Goal: Task Accomplishment & Management: Use online tool/utility

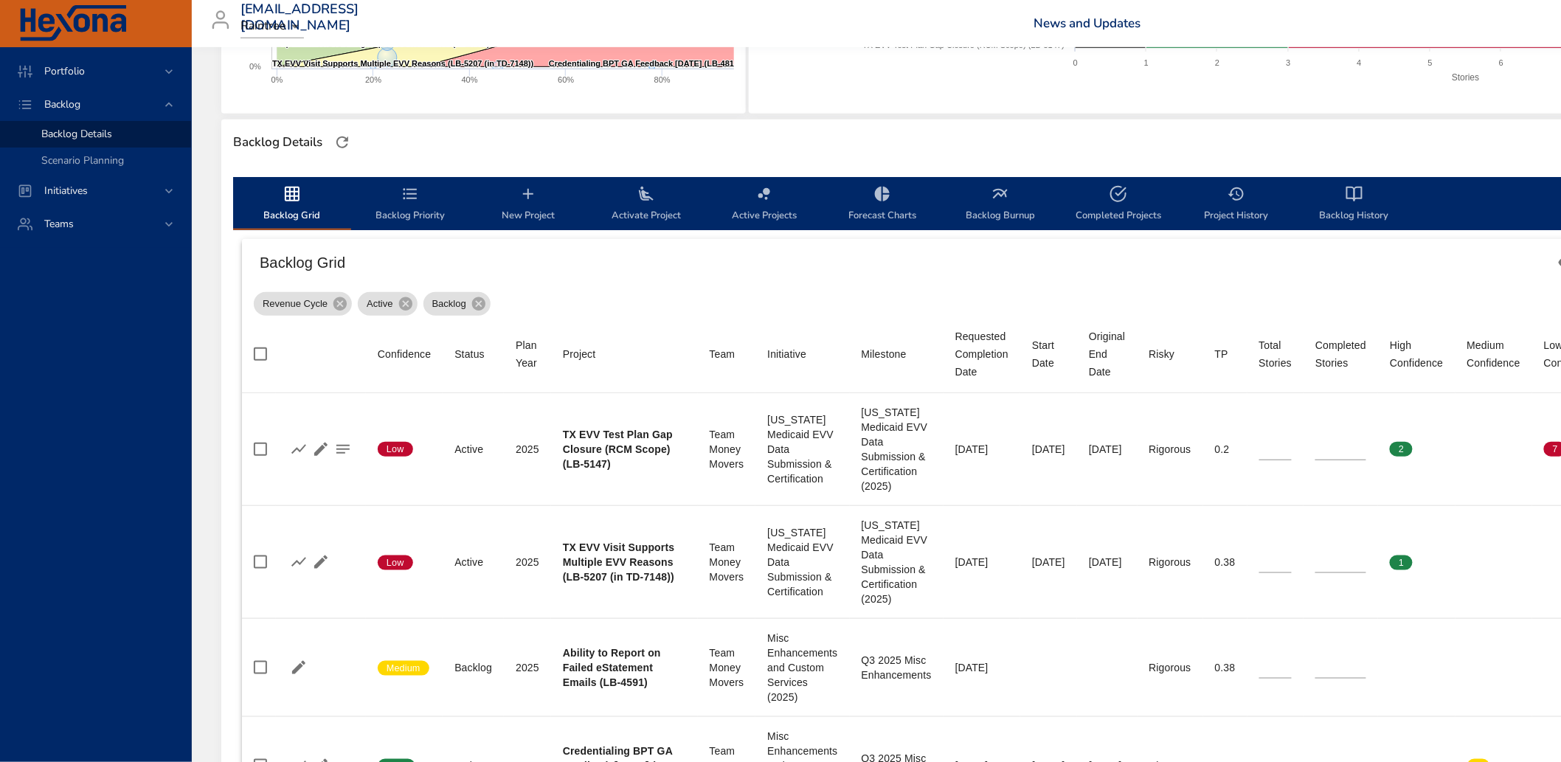
scroll to position [246, 0]
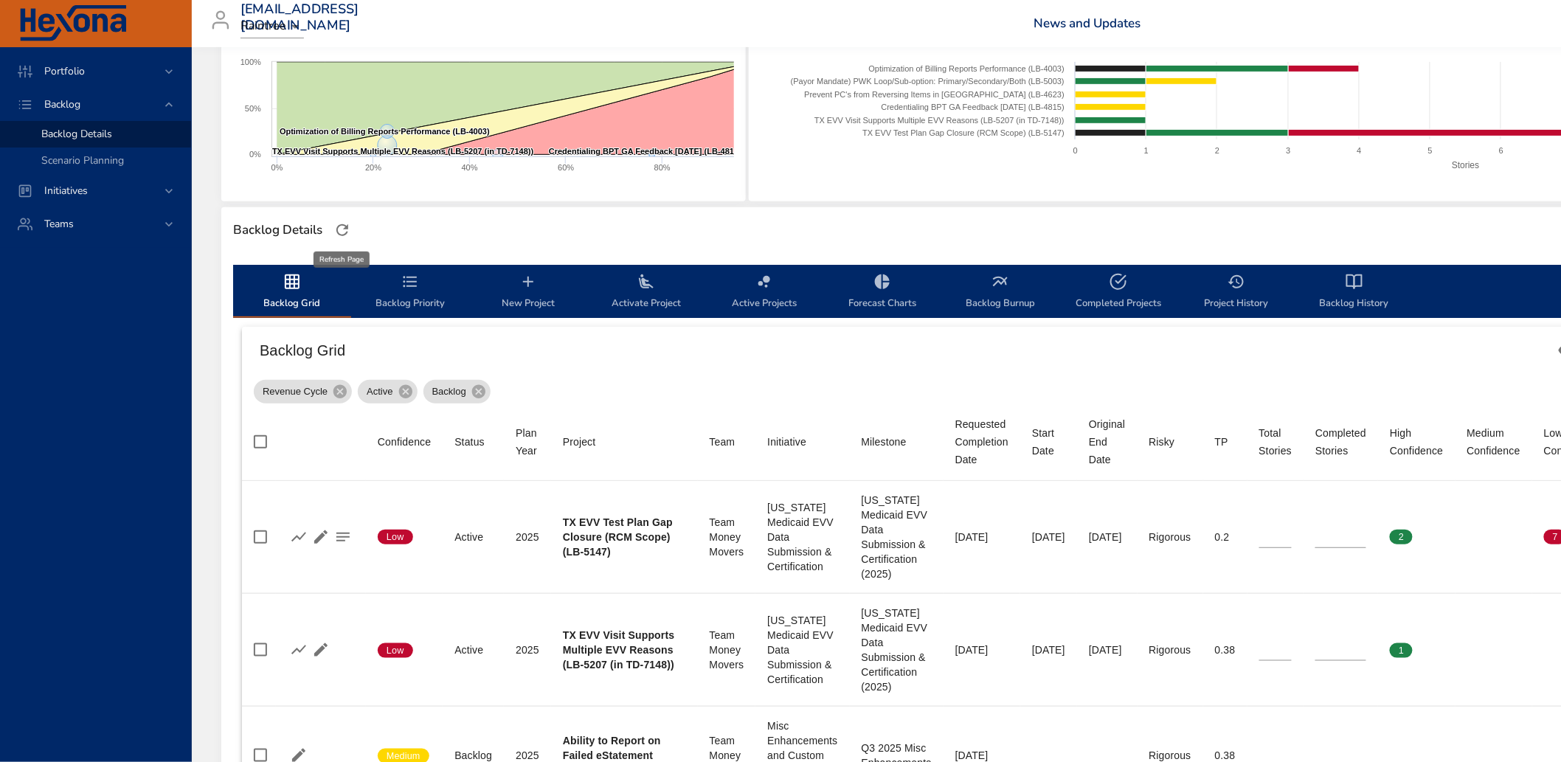
click at [336, 232] on icon "button" at bounding box center [342, 230] width 18 height 18
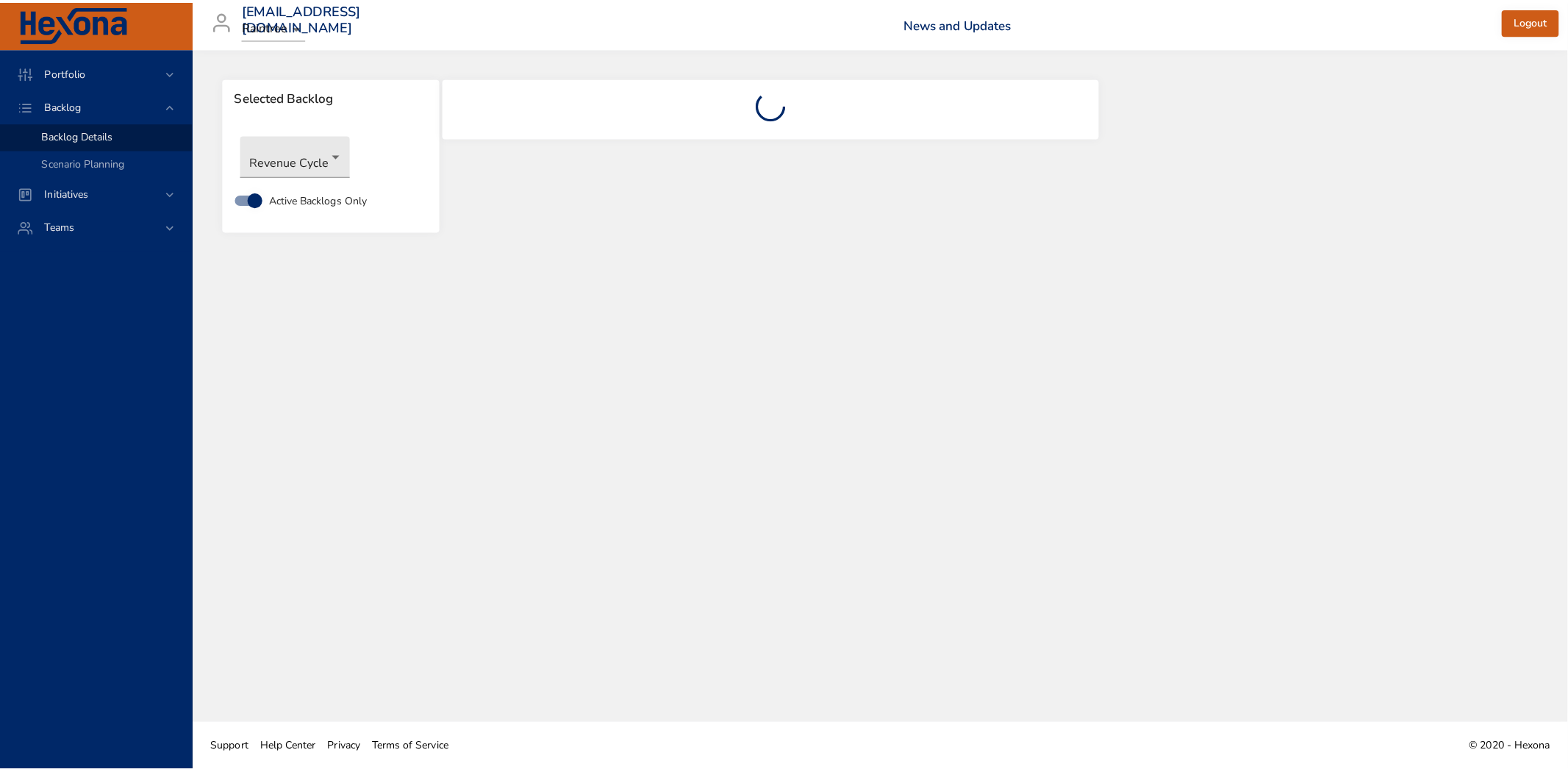
scroll to position [0, 0]
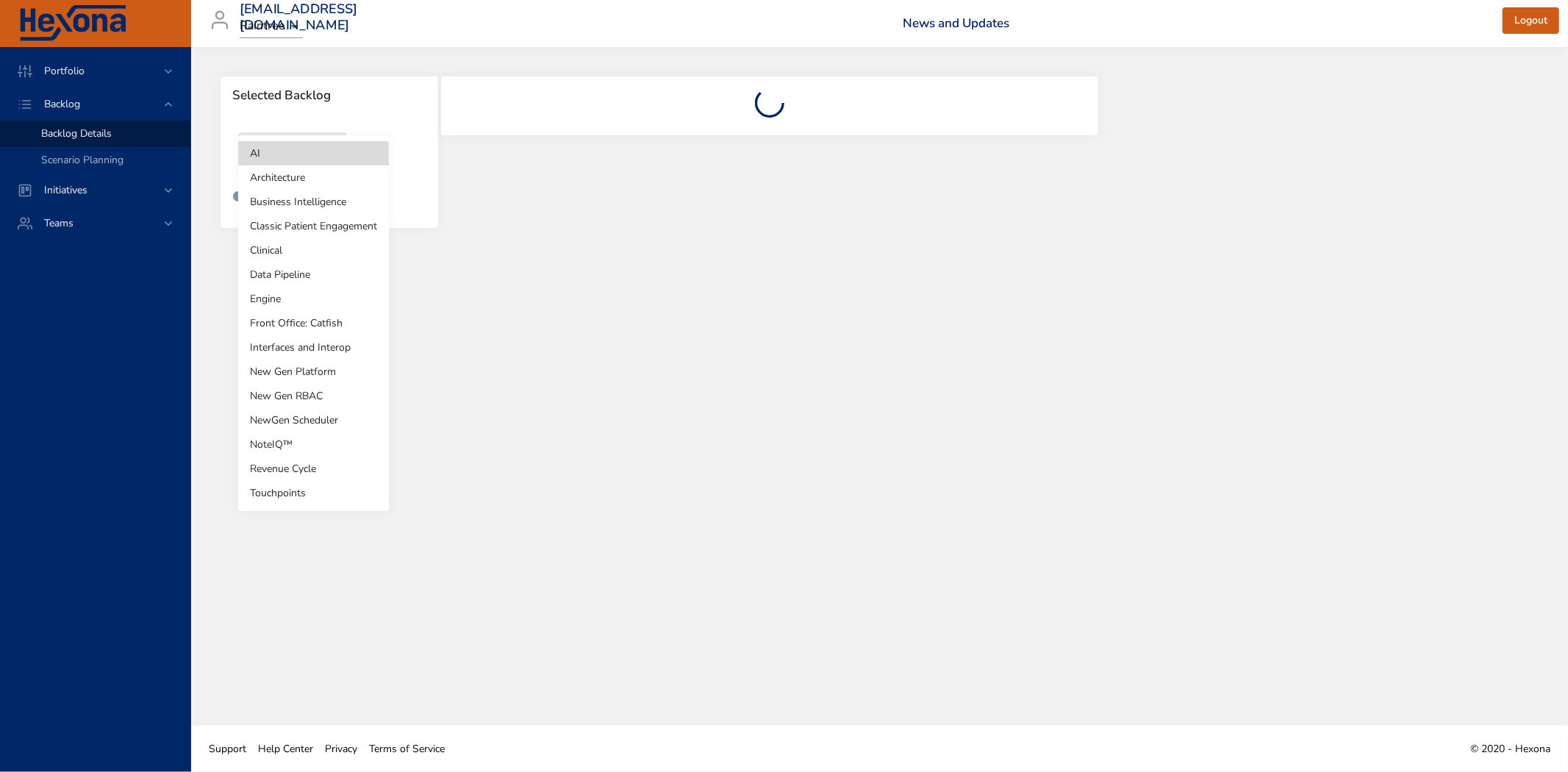
click at [310, 159] on body "Portfolio Backlog Backlog Details Scenario Planning Initiatives Teams timo.ounm…" at bounding box center [784, 386] width 1568 height 772
click at [318, 464] on li "Revenue Cycle" at bounding box center [313, 468] width 150 height 24
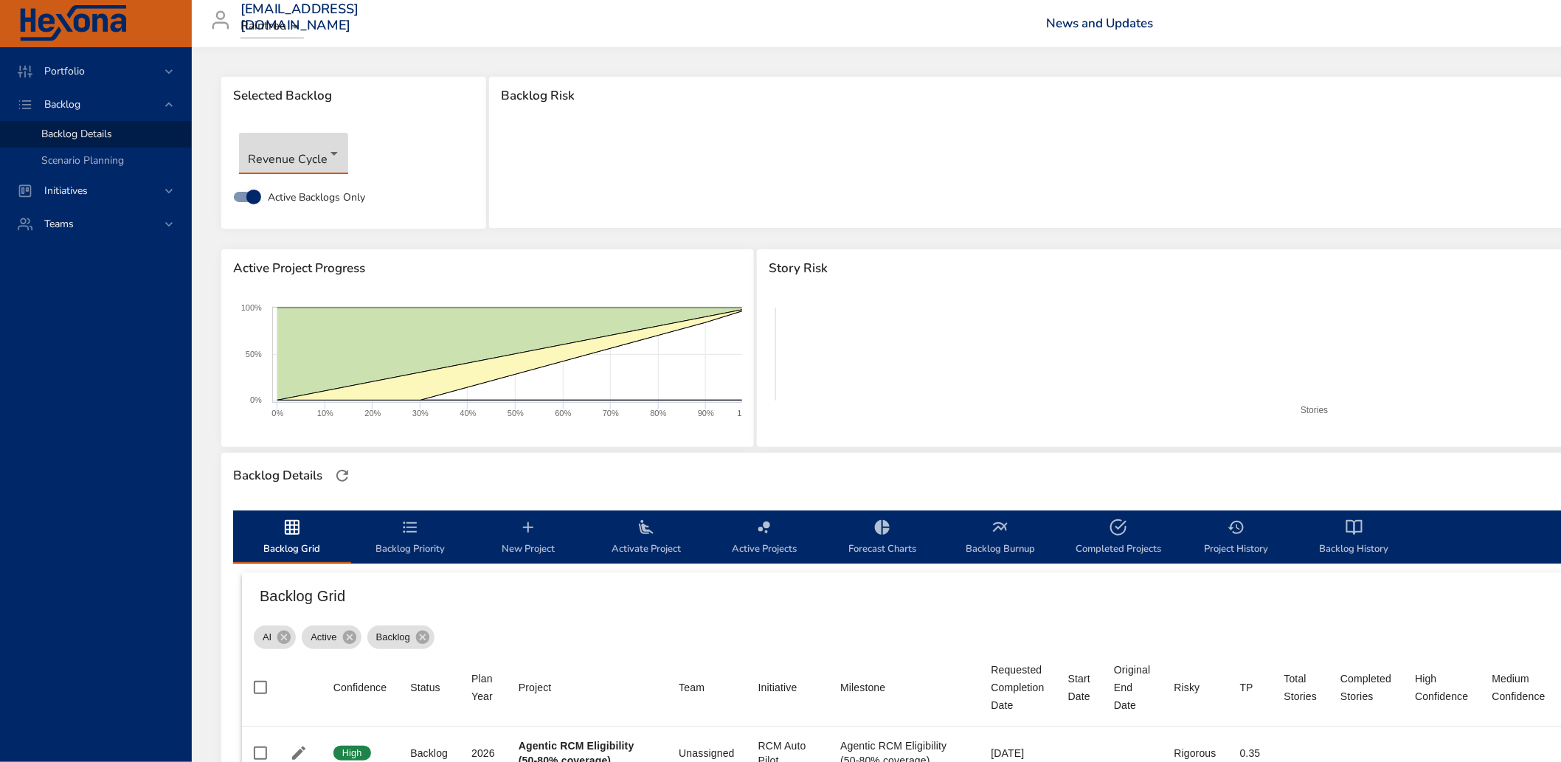
type input "**"
type input "*"
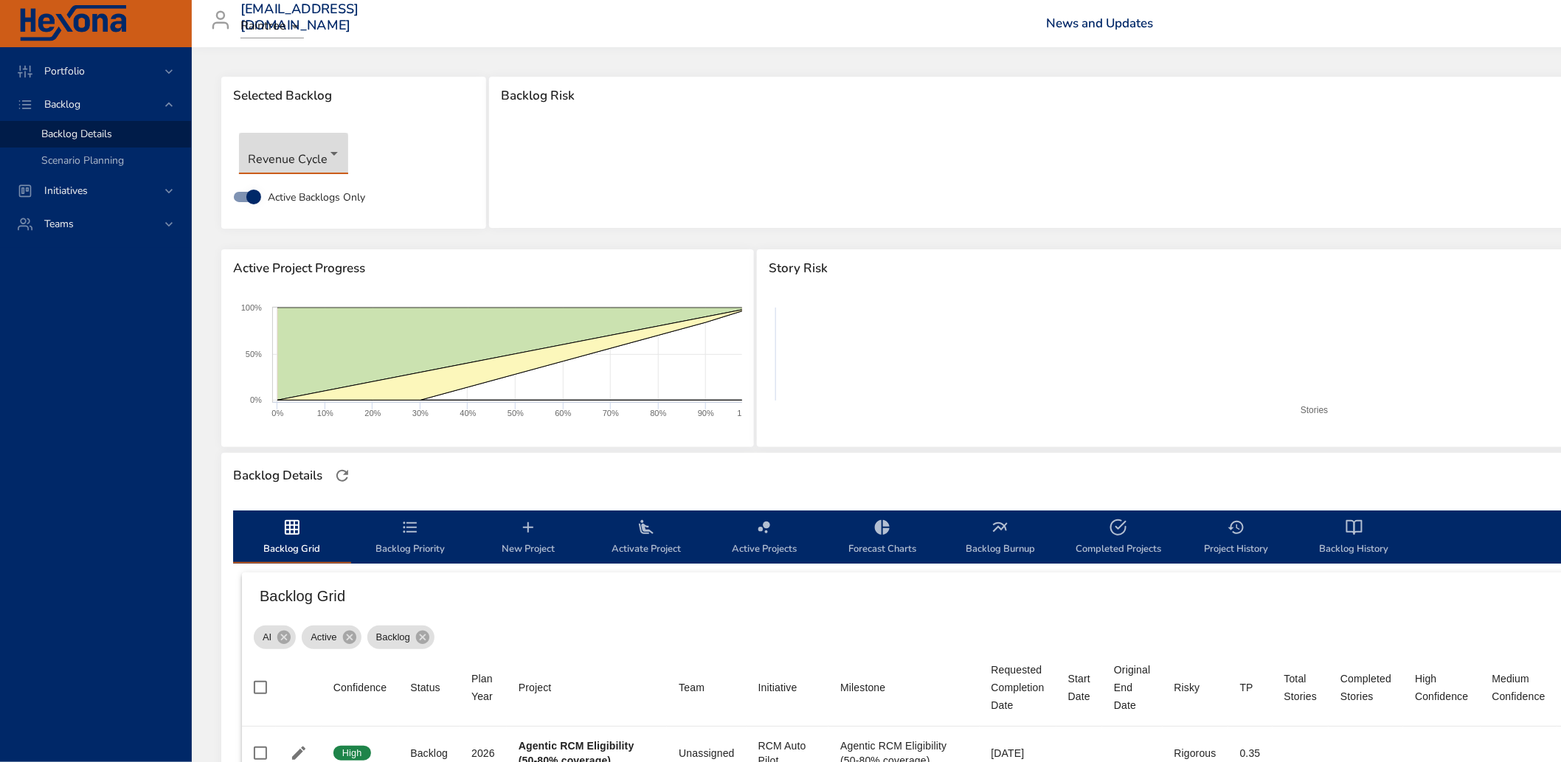
type input "*"
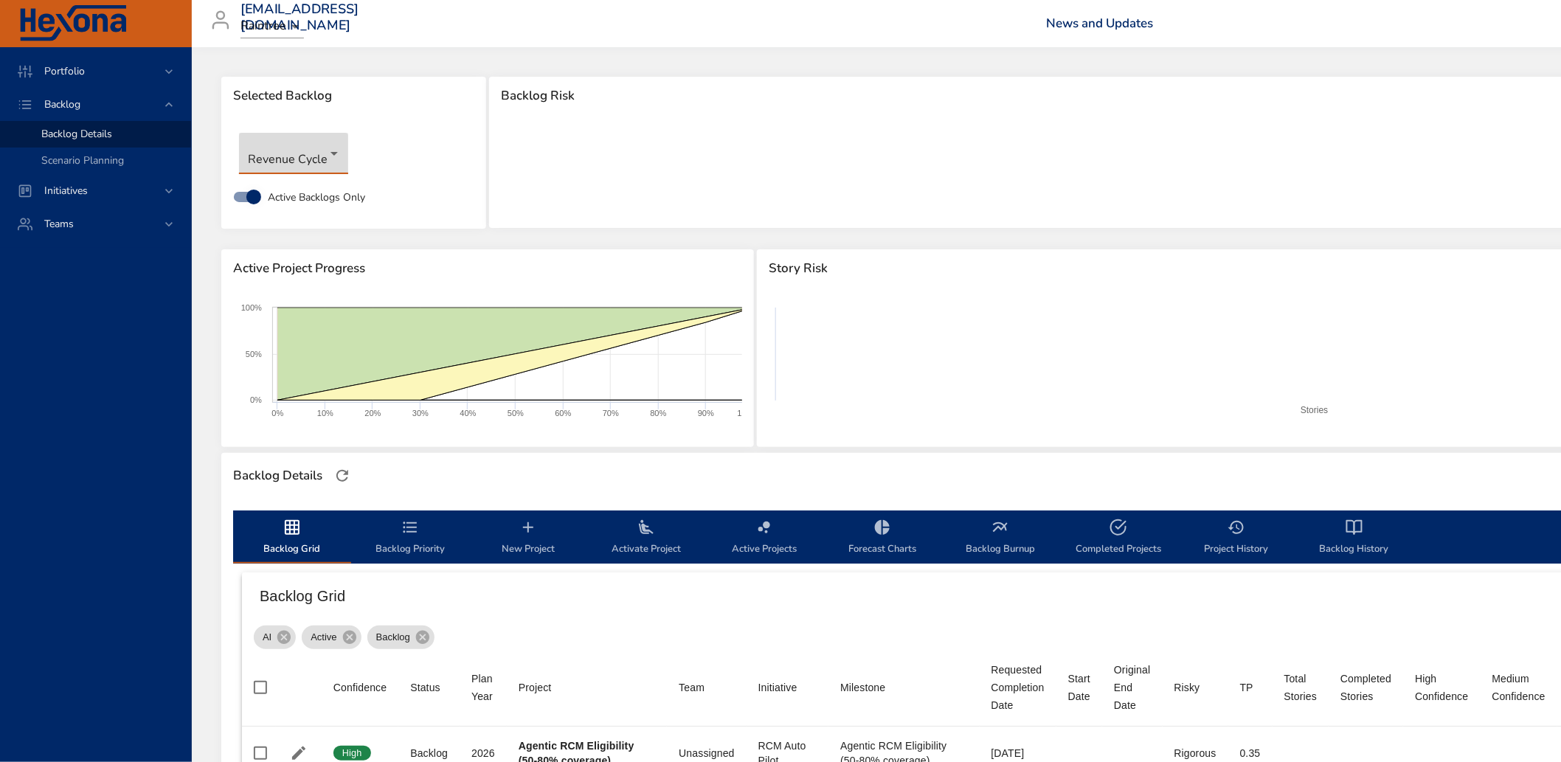
type input "*"
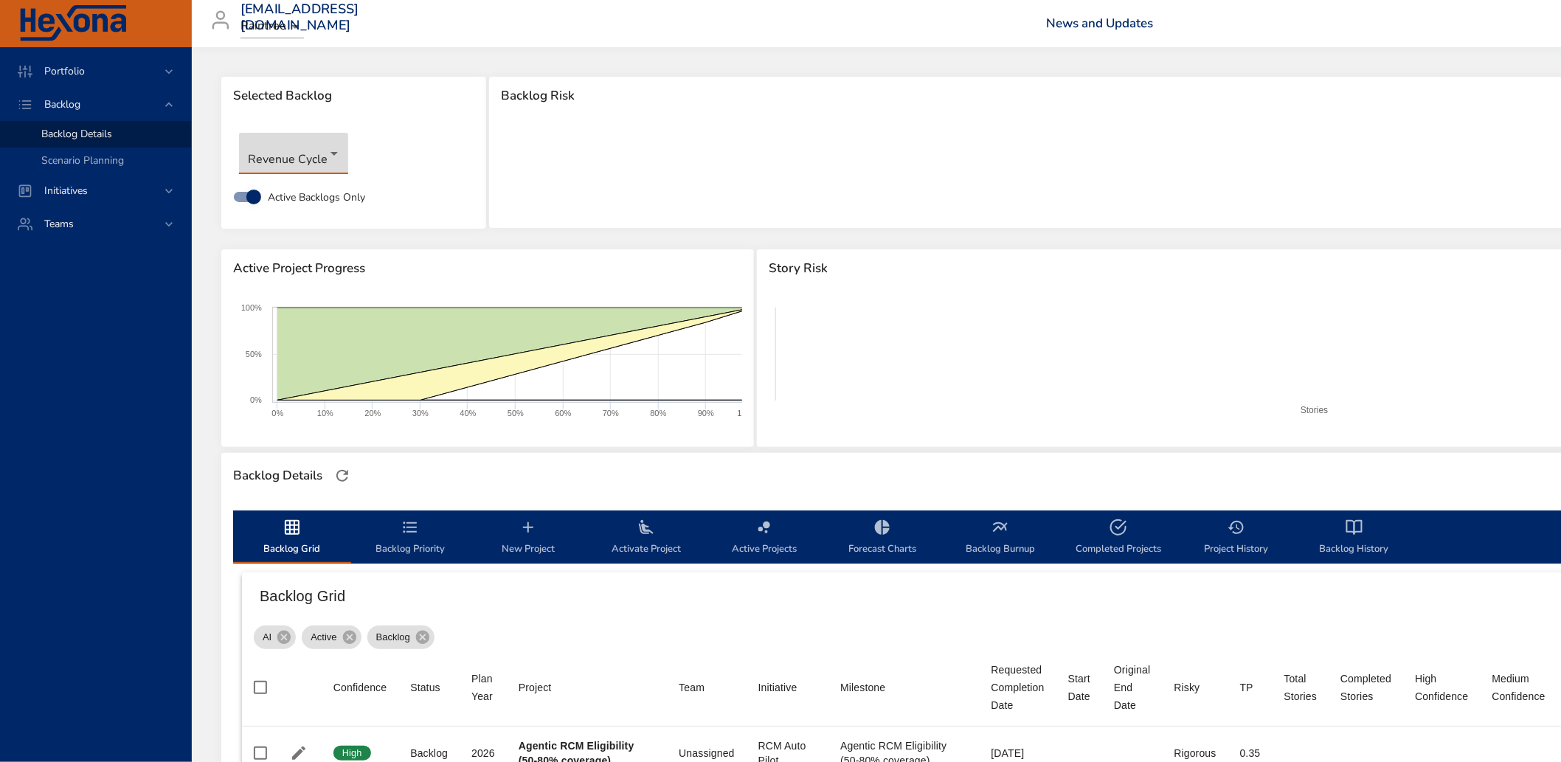
type input "*"
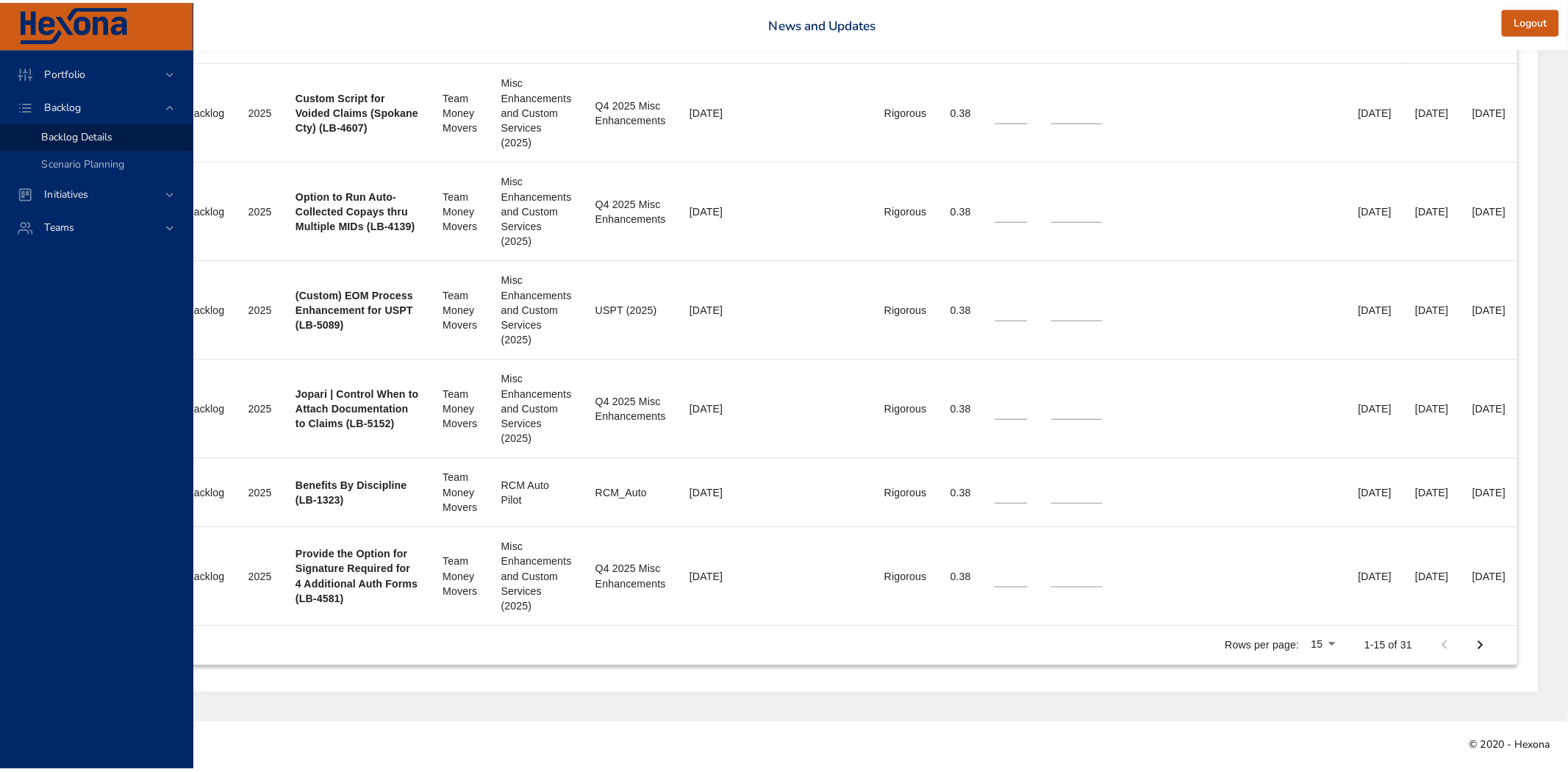
scroll to position [1560, 366]
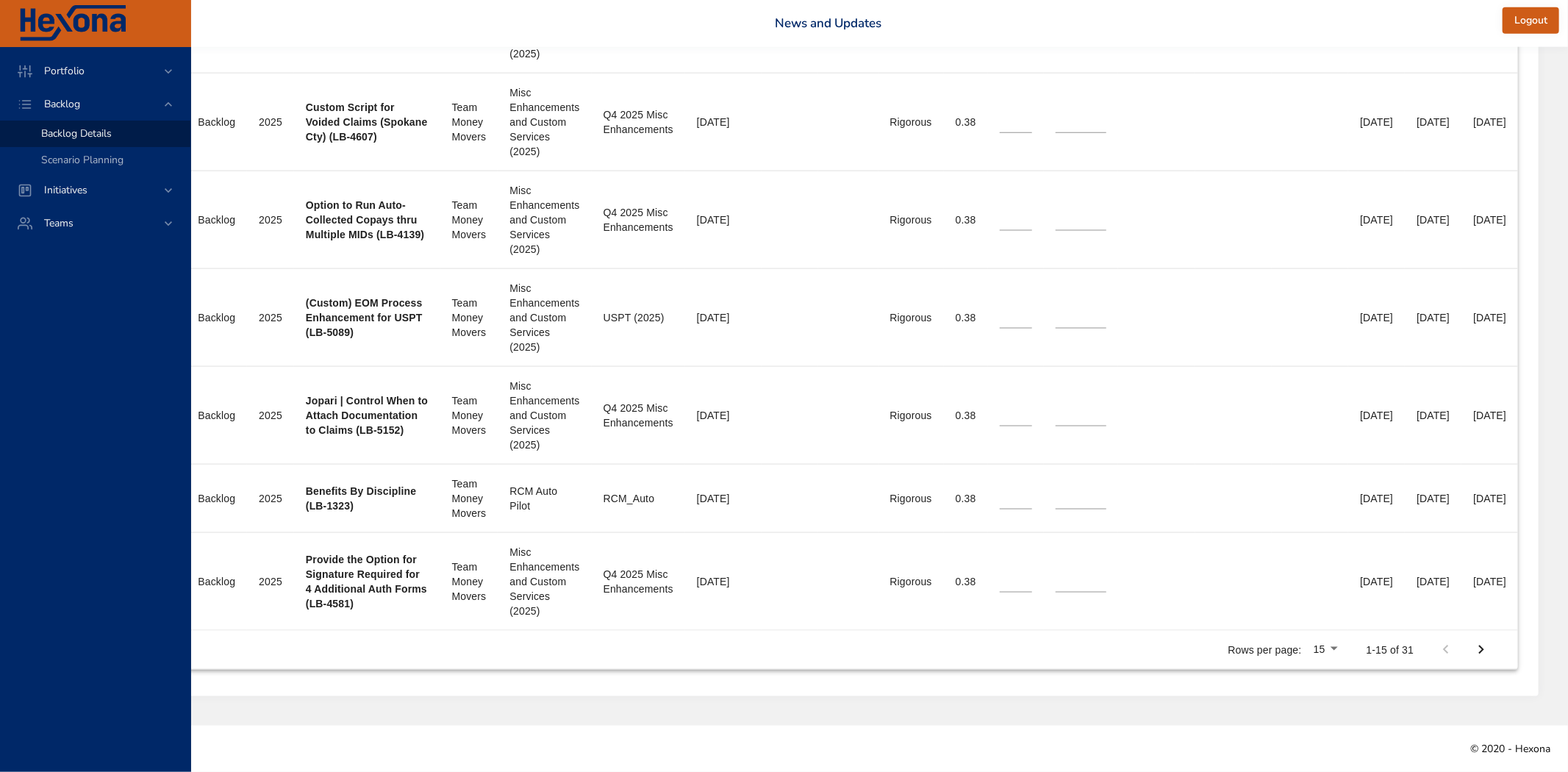
click at [1340, 684] on li "100" at bounding box center [1328, 675] width 44 height 27
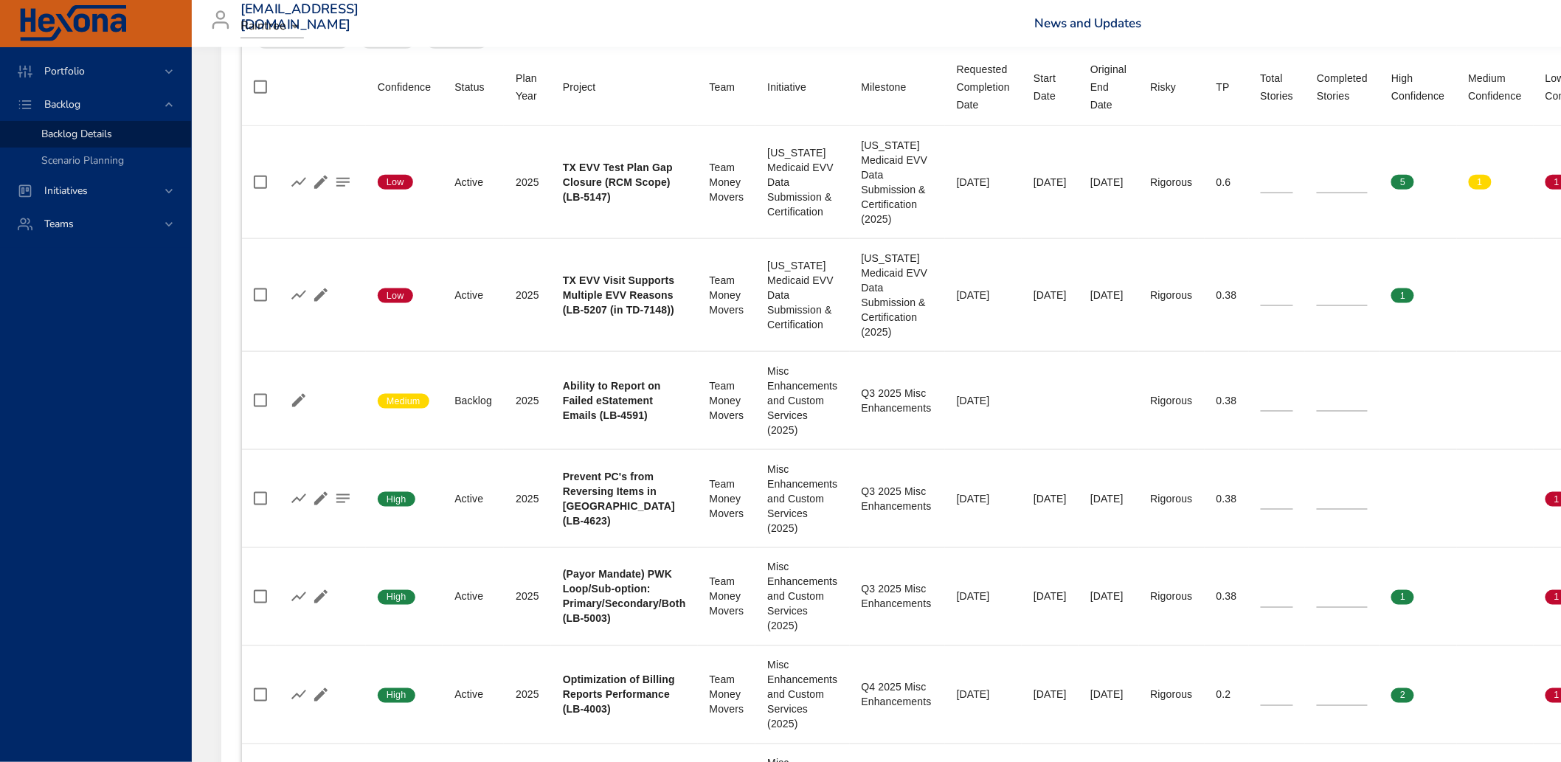
scroll to position [350, 0]
